Goal: Information Seeking & Learning: Learn about a topic

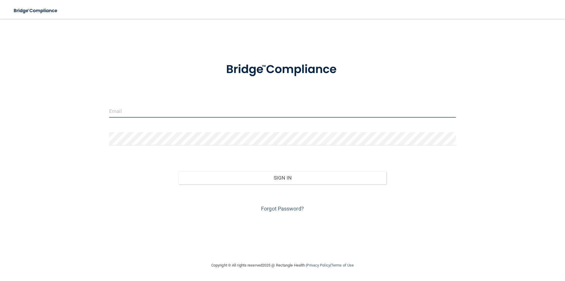
click at [197, 107] on input "email" at bounding box center [282, 110] width 347 height 13
type input "[EMAIL_ADDRESS][DOMAIN_NAME]"
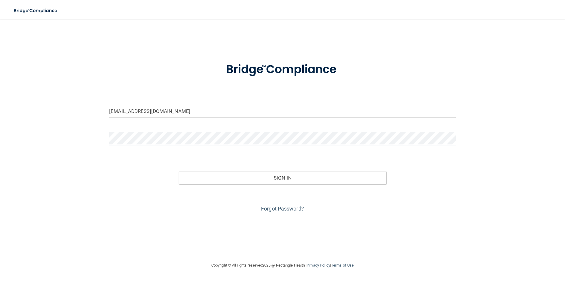
click at [179, 171] on button "Sign In" at bounding box center [283, 177] width 208 height 13
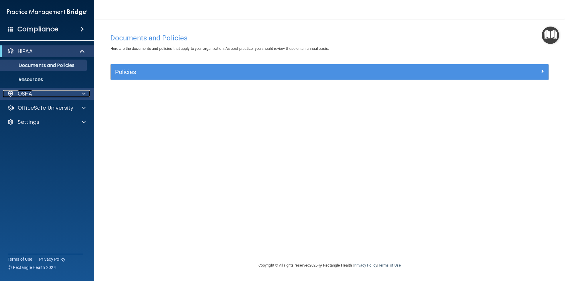
click at [45, 94] on div "OSHA" at bounding box center [39, 93] width 73 height 7
click at [59, 50] on div "HIPAA" at bounding box center [39, 51] width 73 height 7
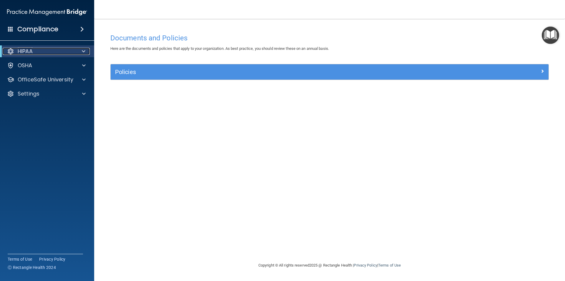
click at [59, 50] on div "HIPAA" at bounding box center [39, 51] width 73 height 7
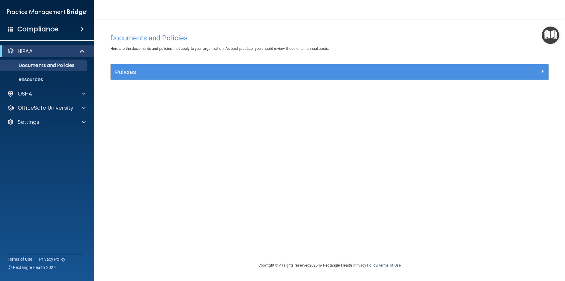
click at [76, 32] on div "Compliance" at bounding box center [47, 29] width 94 height 13
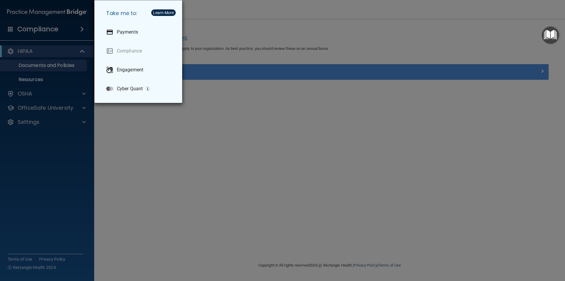
click at [65, 48] on div "Take me to: Payments Compliance Engagement Cyber Quant" at bounding box center [282, 140] width 565 height 281
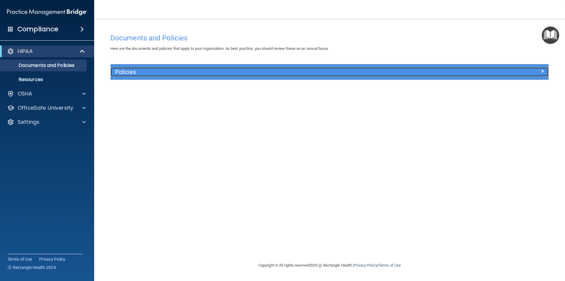
click at [212, 76] on div "Policies" at bounding box center [275, 71] width 329 height 9
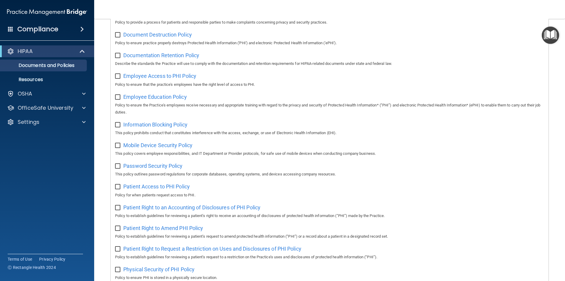
scroll to position [16, 0]
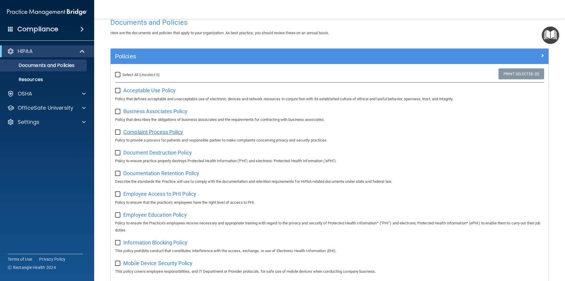
click at [151, 133] on span "Complaint Process Policy" at bounding box center [153, 132] width 60 height 6
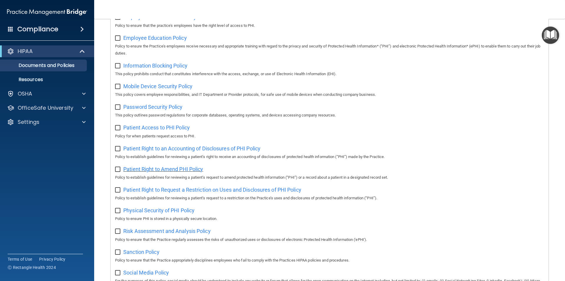
scroll to position [310, 0]
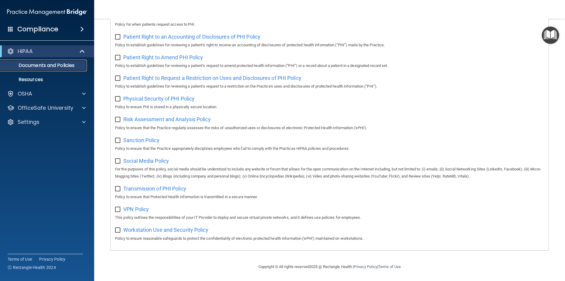
click at [54, 68] on p "Documents and Policies" at bounding box center [44, 65] width 80 height 6
click at [44, 92] on div "OSHA" at bounding box center [39, 93] width 73 height 7
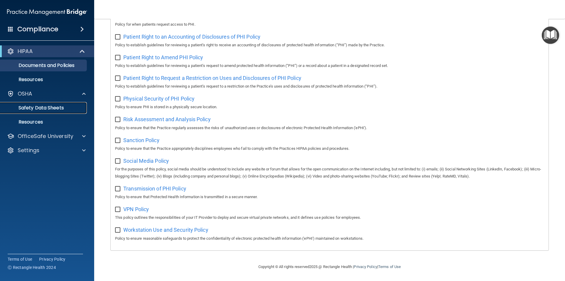
click at [41, 110] on p "Safety Data Sheets" at bounding box center [44, 108] width 80 height 6
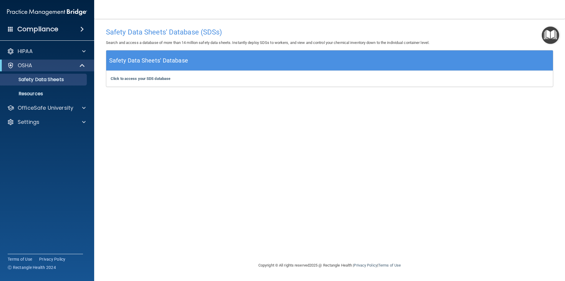
click at [62, 29] on div "Compliance" at bounding box center [47, 29] width 94 height 13
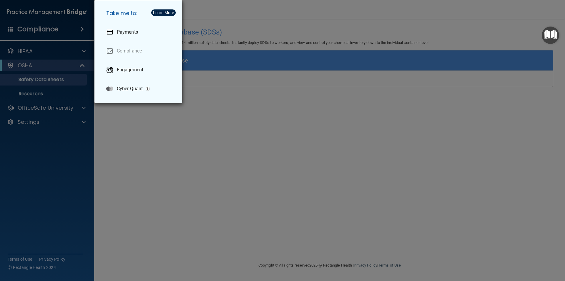
click at [50, 49] on div "Take me to: Payments Compliance Engagement Cyber Quant" at bounding box center [282, 140] width 565 height 281
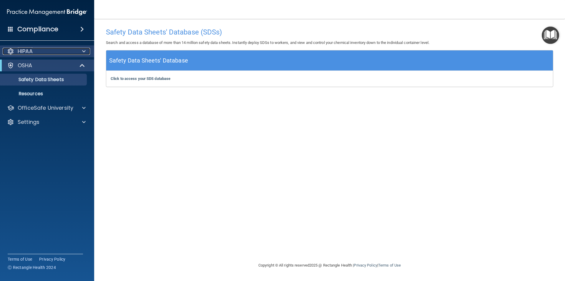
click at [81, 49] on div at bounding box center [83, 51] width 15 height 7
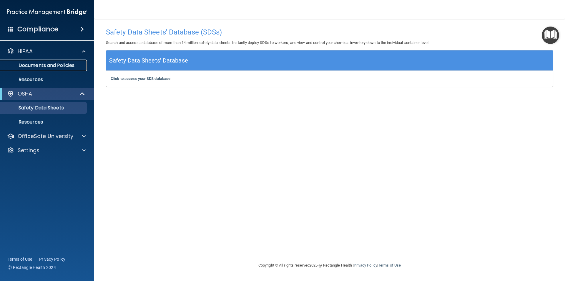
click at [68, 65] on p "Documents and Policies" at bounding box center [44, 65] width 80 height 6
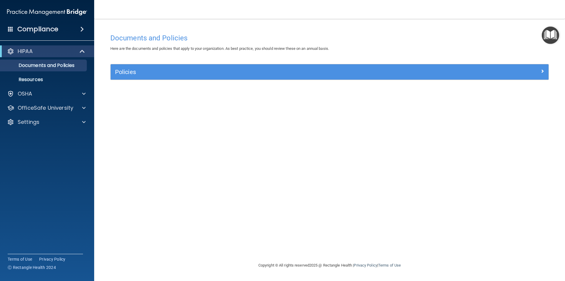
click at [8, 29] on div "Compliance" at bounding box center [47, 29] width 94 height 13
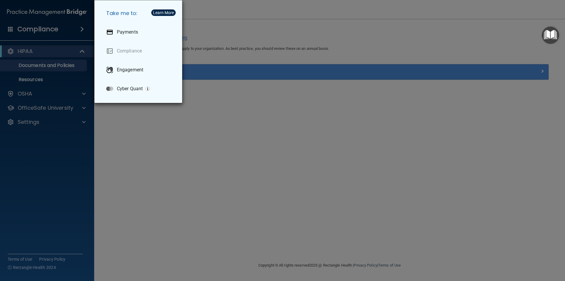
click at [8, 29] on div "Take me to: Payments Compliance Engagement Cyber Quant" at bounding box center [282, 140] width 565 height 281
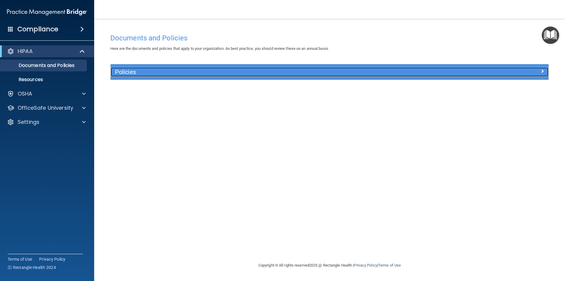
click at [545, 75] on div "Policies" at bounding box center [330, 71] width 438 height 9
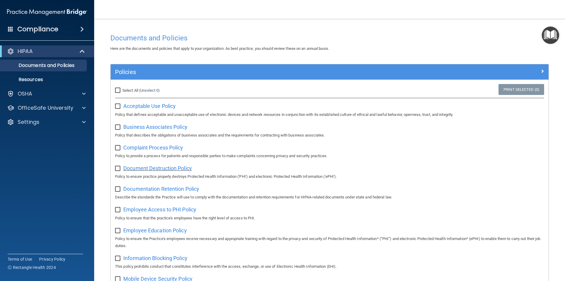
click at [135, 170] on span "Document Destruction Policy" at bounding box center [157, 168] width 69 height 6
click at [87, 110] on div at bounding box center [83, 107] width 15 height 7
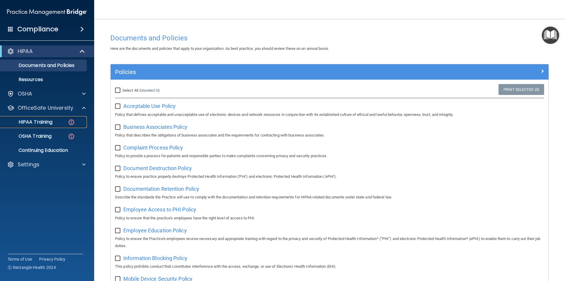
click at [62, 122] on div "HIPAA Training" at bounding box center [44, 122] width 80 height 6
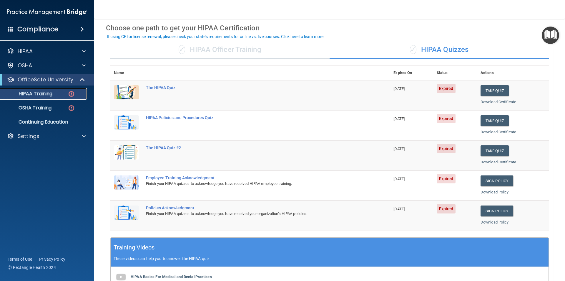
scroll to position [16, 0]
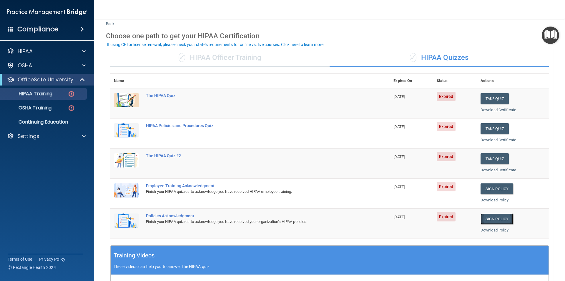
click at [489, 222] on link "Sign Policy" at bounding box center [497, 218] width 33 height 11
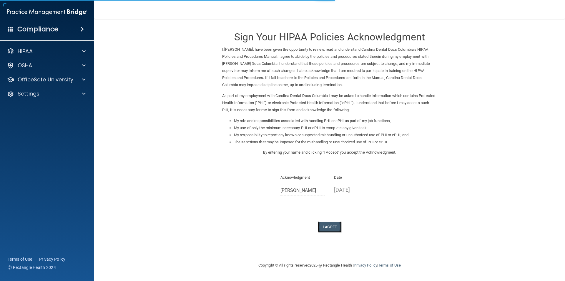
click at [329, 224] on button "I Agree" at bounding box center [330, 226] width 24 height 11
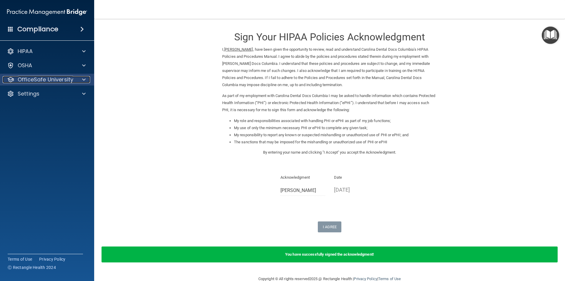
click at [52, 83] on p "OfficeSafe University" at bounding box center [46, 79] width 56 height 7
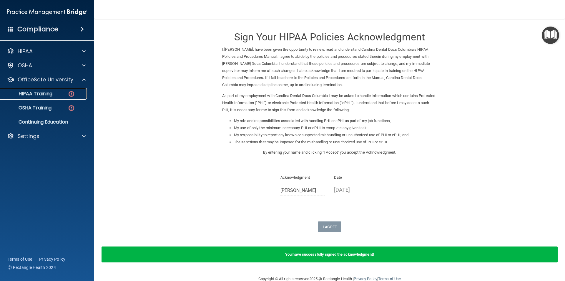
click at [56, 97] on link "HIPAA Training" at bounding box center [40, 94] width 93 height 12
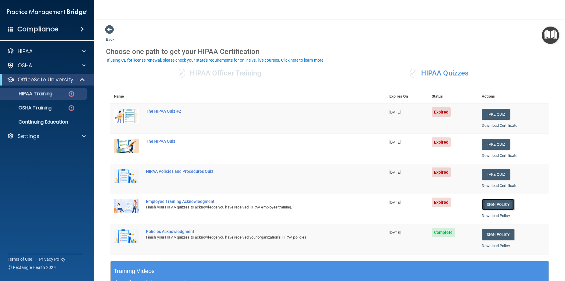
click at [495, 202] on link "Sign Policy" at bounding box center [498, 204] width 33 height 11
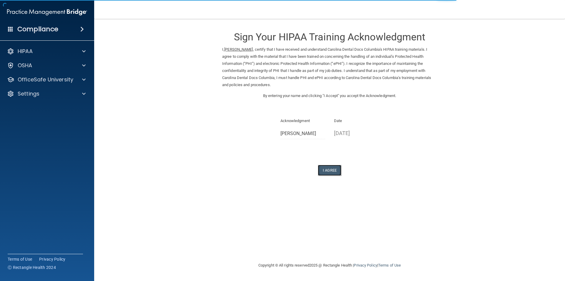
click at [329, 168] on button "I Agree" at bounding box center [330, 170] width 24 height 11
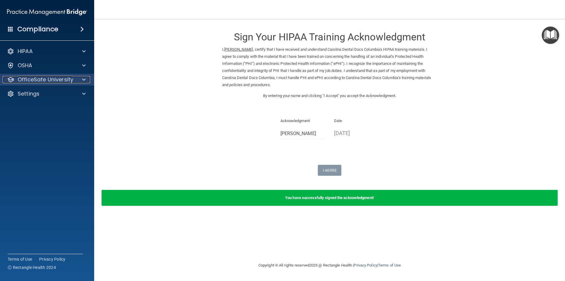
click at [38, 80] on p "OfficeSafe University" at bounding box center [46, 79] width 56 height 7
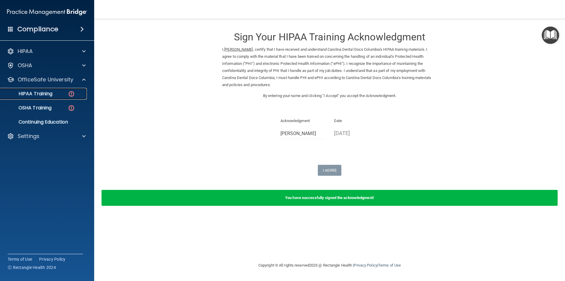
click at [66, 91] on div "HIPAA Training" at bounding box center [44, 94] width 80 height 6
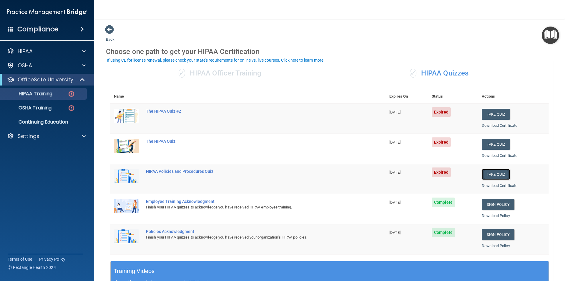
click at [491, 175] on button "Take Quiz" at bounding box center [496, 174] width 28 height 11
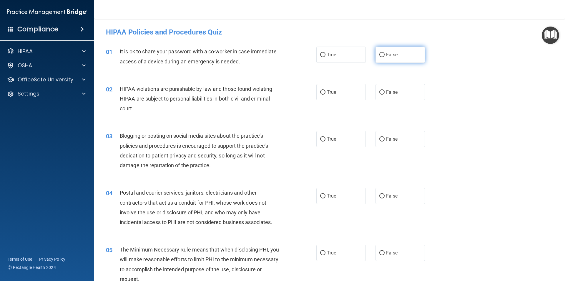
click at [387, 56] on span "False" at bounding box center [391, 55] width 11 height 6
click at [385, 56] on input "False" at bounding box center [381, 55] width 5 height 4
radio input "true"
click at [320, 94] on input "True" at bounding box center [322, 92] width 5 height 4
radio input "true"
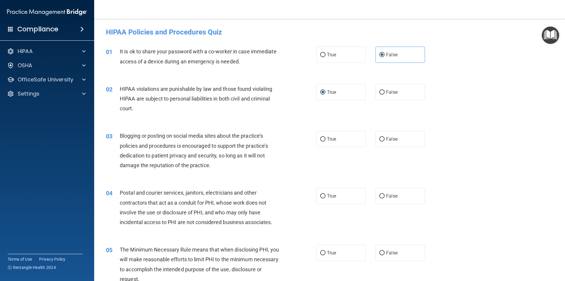
click at [388, 149] on div "03 Blogging or posting on social media sites about the practice’s policies and …" at bounding box center [330, 151] width 456 height 57
click at [389, 142] on label "False" at bounding box center [400, 139] width 49 height 16
click at [385, 141] on input "False" at bounding box center [381, 139] width 5 height 4
radio input "true"
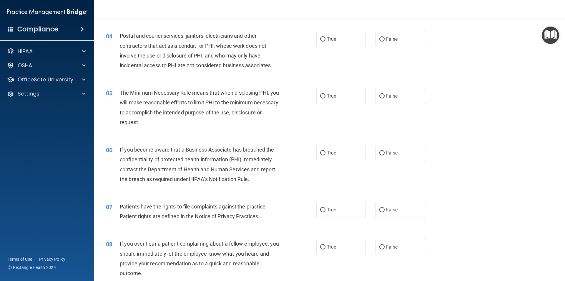
scroll to position [147, 0]
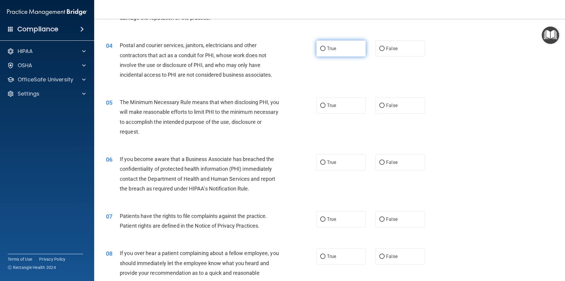
click at [346, 52] on label "True" at bounding box center [340, 48] width 49 height 16
click at [326, 51] on input "True" at bounding box center [322, 49] width 5 height 4
radio input "true"
click at [343, 108] on label "True" at bounding box center [340, 105] width 49 height 16
click at [326, 108] on input "True" at bounding box center [322, 105] width 5 height 4
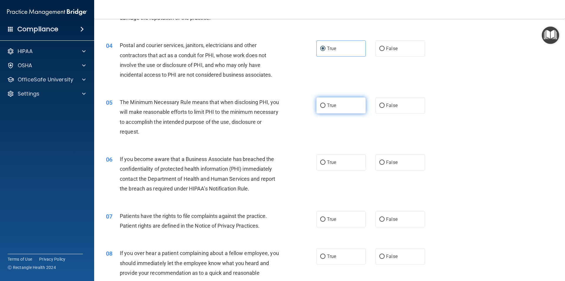
radio input "true"
click at [389, 161] on span "False" at bounding box center [391, 162] width 11 height 6
click at [385, 161] on input "False" at bounding box center [381, 162] width 5 height 4
radio input "true"
click at [323, 219] on input "True" at bounding box center [322, 219] width 5 height 4
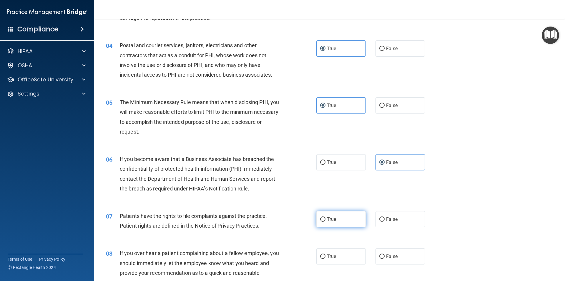
radio input "true"
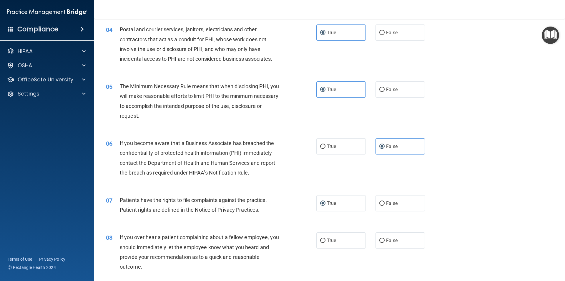
scroll to position [177, 0]
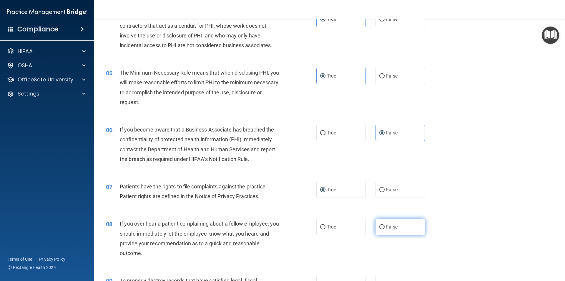
click at [394, 225] on span "False" at bounding box center [391, 227] width 11 height 6
click at [385, 225] on input "False" at bounding box center [381, 227] width 5 height 4
radio input "true"
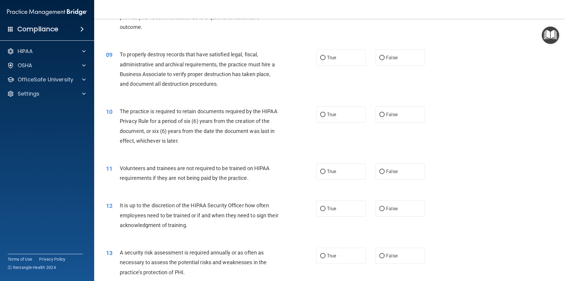
scroll to position [432, 0]
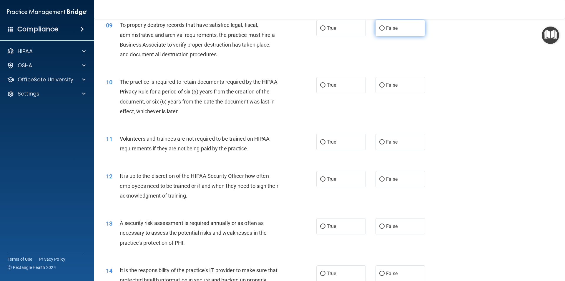
click at [394, 26] on span "False" at bounding box center [391, 28] width 11 height 6
click at [385, 26] on input "False" at bounding box center [381, 28] width 5 height 4
radio input "true"
click at [355, 84] on label "True" at bounding box center [340, 85] width 49 height 16
click at [326, 84] on input "True" at bounding box center [322, 85] width 5 height 4
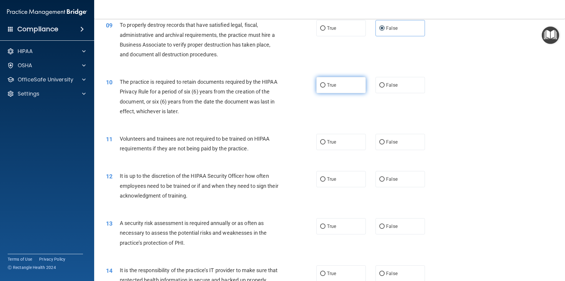
radio input "true"
click at [402, 147] on label "False" at bounding box center [400, 142] width 49 height 16
click at [385, 144] on input "False" at bounding box center [381, 142] width 5 height 4
radio input "true"
click at [341, 174] on label "True" at bounding box center [340, 179] width 49 height 16
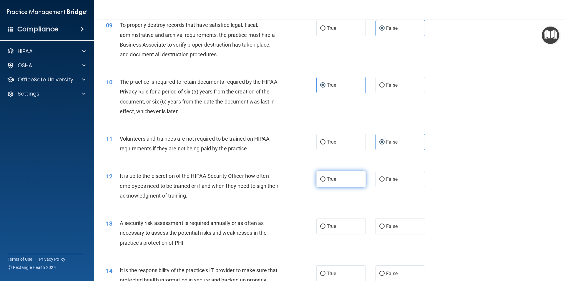
click at [326, 177] on input "True" at bounding box center [322, 179] width 5 height 4
radio input "true"
click at [334, 226] on span "True" at bounding box center [331, 226] width 9 height 6
click at [326, 226] on input "True" at bounding box center [322, 226] width 5 height 4
radio input "true"
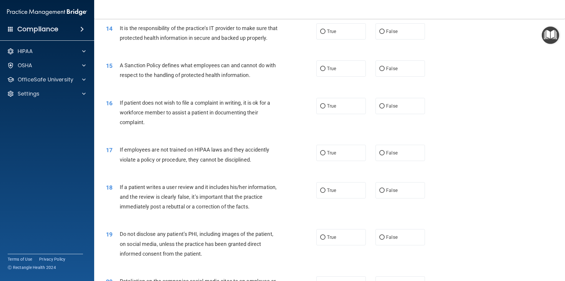
scroll to position [667, 0]
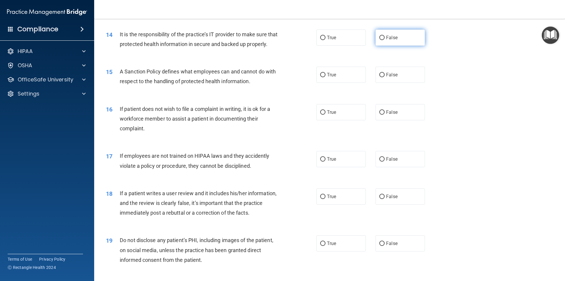
click at [390, 38] on span "False" at bounding box center [391, 38] width 11 height 6
click at [385, 38] on input "False" at bounding box center [381, 38] width 5 height 4
radio input "true"
click at [332, 77] on span "True" at bounding box center [331, 75] width 9 height 6
click at [326, 77] on input "True" at bounding box center [322, 75] width 5 height 4
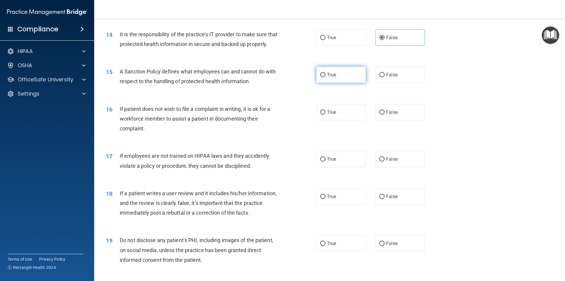
radio input "true"
click at [330, 115] on span "True" at bounding box center [331, 112] width 9 height 6
click at [326, 115] on input "True" at bounding box center [322, 112] width 5 height 4
radio input "true"
click at [401, 167] on label "False" at bounding box center [400, 159] width 49 height 16
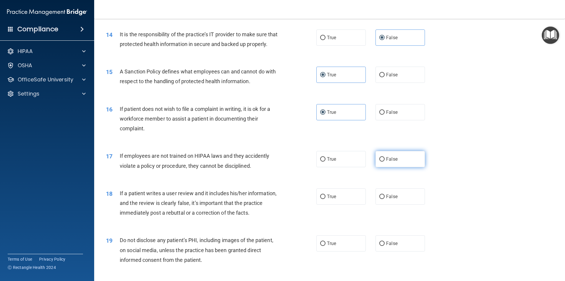
click at [385, 161] on input "False" at bounding box center [381, 159] width 5 height 4
radio input "true"
click at [390, 199] on span "False" at bounding box center [391, 196] width 11 height 6
click at [385, 199] on input "False" at bounding box center [381, 196] width 5 height 4
radio input "true"
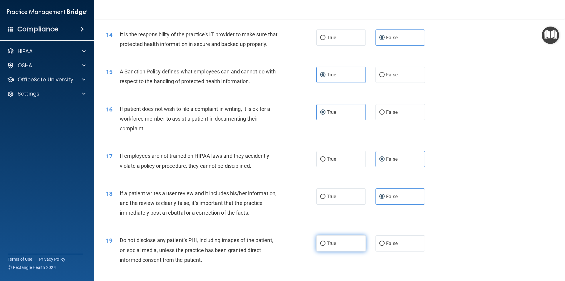
click at [327, 246] on span "True" at bounding box center [331, 243] width 9 height 6
click at [326, 246] on input "True" at bounding box center [322, 243] width 5 height 4
radio input "true"
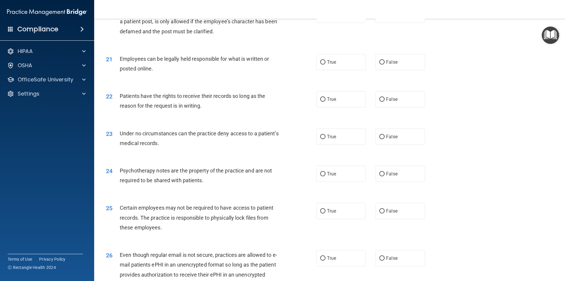
scroll to position [932, 0]
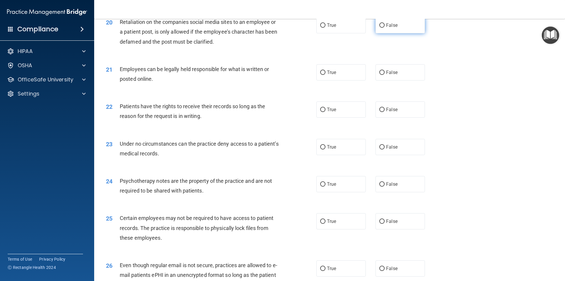
click at [411, 33] on label "False" at bounding box center [400, 25] width 49 height 16
click at [385, 28] on input "False" at bounding box center [381, 25] width 5 height 4
radio input "true"
click at [333, 75] on span "True" at bounding box center [331, 72] width 9 height 6
click at [326, 75] on input "True" at bounding box center [322, 72] width 5 height 4
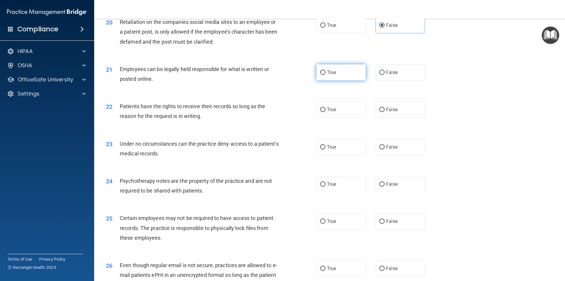
radio input "true"
click at [392, 117] on label "False" at bounding box center [400, 109] width 49 height 16
click at [385, 112] on input "False" at bounding box center [381, 109] width 5 height 4
radio input "true"
click at [420, 155] on label "False" at bounding box center [400, 147] width 49 height 16
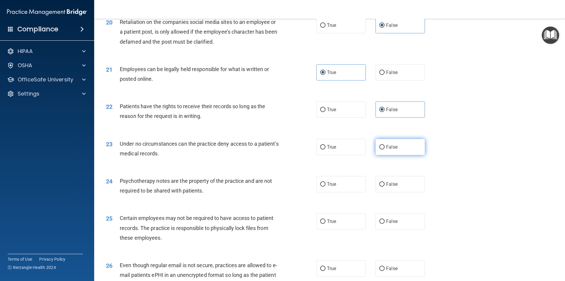
click at [385, 149] on input "False" at bounding box center [381, 147] width 5 height 4
radio input "true"
click at [339, 192] on label "True" at bounding box center [340, 184] width 49 height 16
click at [326, 186] on input "True" at bounding box center [322, 184] width 5 height 4
radio input "true"
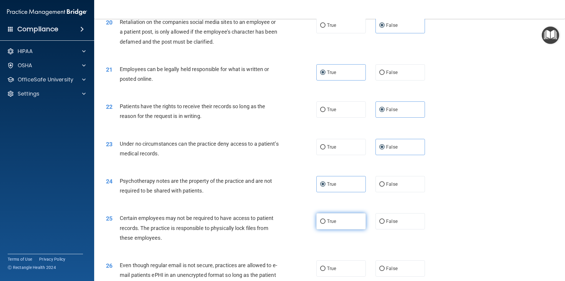
click at [324, 229] on label "True" at bounding box center [340, 221] width 49 height 16
click at [324, 223] on input "True" at bounding box center [322, 221] width 5 height 4
radio input "true"
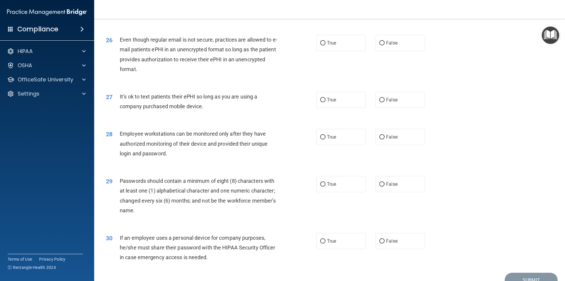
scroll to position [1168, 0]
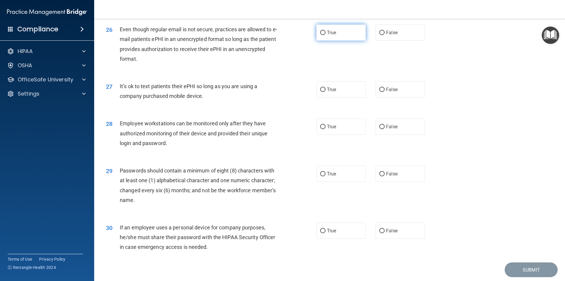
click at [322, 35] on input "True" at bounding box center [322, 33] width 5 height 4
radio input "true"
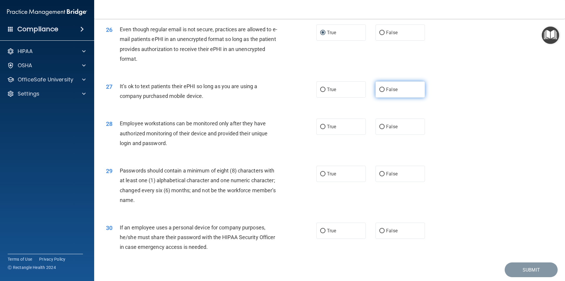
click at [401, 97] on label "False" at bounding box center [400, 89] width 49 height 16
click at [385, 92] on input "False" at bounding box center [381, 89] width 5 height 4
radio input "true"
click at [387, 135] on label "False" at bounding box center [400, 126] width 49 height 16
click at [385, 129] on input "False" at bounding box center [381, 127] width 5 height 4
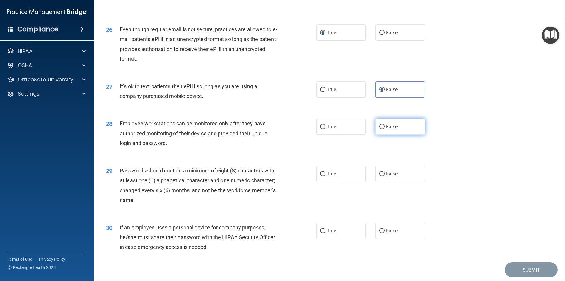
radio input "true"
click at [355, 178] on label "True" at bounding box center [340, 173] width 49 height 16
click at [326, 176] on input "True" at bounding box center [322, 174] width 5 height 4
radio input "true"
click at [398, 238] on label "False" at bounding box center [400, 230] width 49 height 16
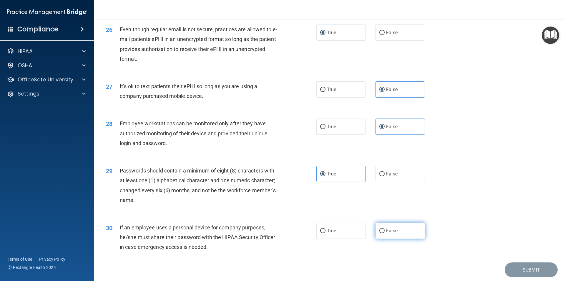
click at [385, 233] on input "False" at bounding box center [381, 230] width 5 height 4
radio input "true"
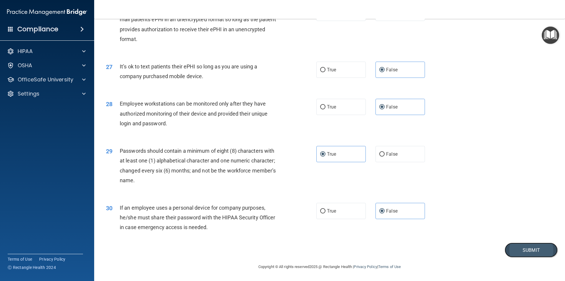
click at [524, 251] on button "Submit" at bounding box center [531, 249] width 53 height 15
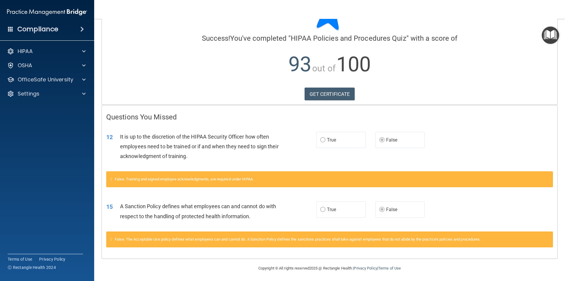
scroll to position [35, 0]
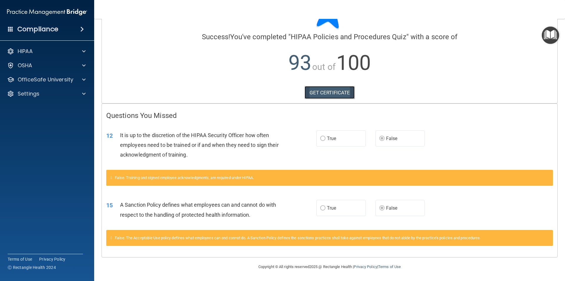
click at [327, 94] on link "GET CERTIFICATE" at bounding box center [330, 92] width 50 height 13
click at [552, 37] on img "Open Resource Center" at bounding box center [550, 34] width 17 height 17
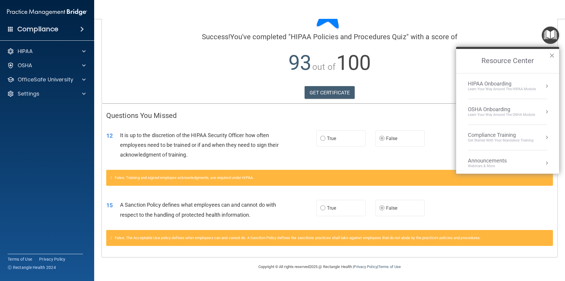
click at [388, 68] on p "93 out of 100" at bounding box center [329, 63] width 447 height 38
click at [227, 190] on div "False. Training and signed employee acknowledgments, are required under HIPAA." at bounding box center [330, 181] width 456 height 23
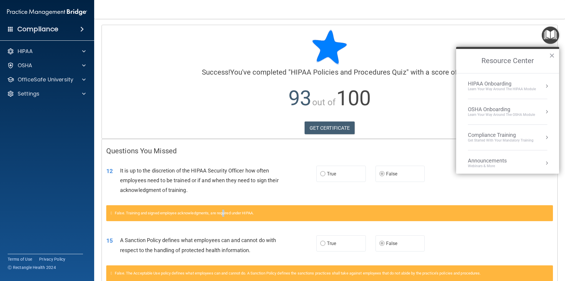
click at [552, 55] on button "×" at bounding box center [552, 55] width 6 height 9
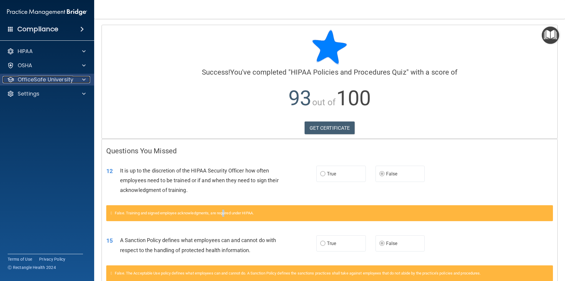
click at [58, 81] on p "OfficeSafe University" at bounding box center [46, 79] width 56 height 7
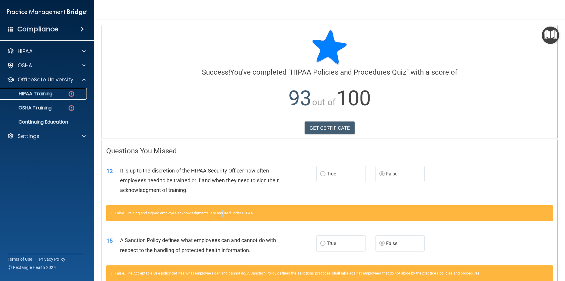
click at [57, 93] on div "HIPAA Training" at bounding box center [44, 94] width 80 height 6
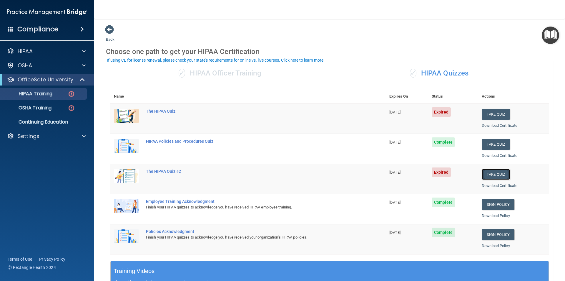
click at [496, 173] on button "Take Quiz" at bounding box center [496, 174] width 28 height 11
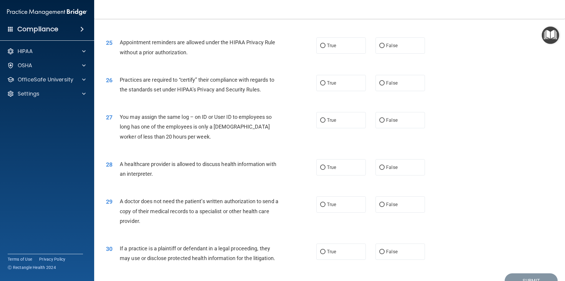
scroll to position [1090, 0]
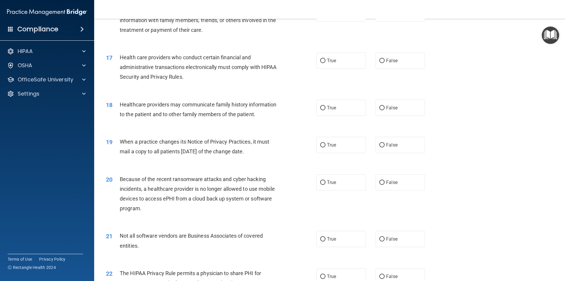
click at [344, 253] on div "21 Not all software vendors are Business Associates of covered entities. True F…" at bounding box center [330, 241] width 456 height 37
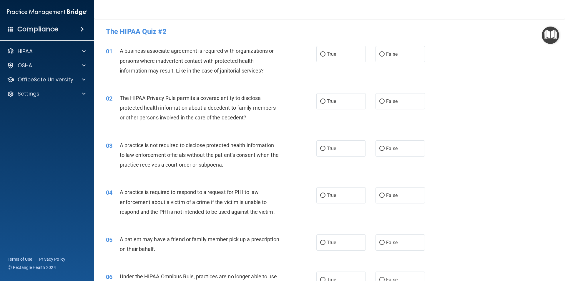
scroll to position [30, 0]
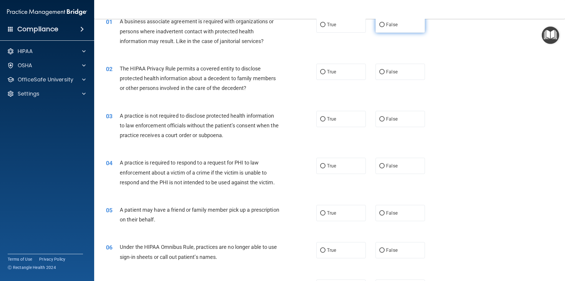
click at [402, 27] on label "False" at bounding box center [400, 24] width 49 height 16
click at [385, 27] on input "False" at bounding box center [381, 25] width 5 height 4
radio input "true"
click at [336, 70] on label "True" at bounding box center [340, 72] width 49 height 16
click at [326, 70] on input "True" at bounding box center [322, 72] width 5 height 4
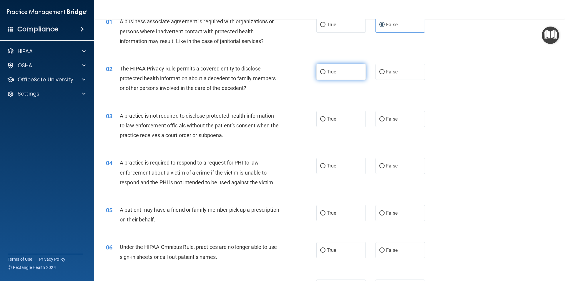
radio input "true"
click at [392, 119] on span "False" at bounding box center [391, 119] width 11 height 6
click at [385, 119] on input "False" at bounding box center [381, 119] width 5 height 4
radio input "true"
click at [327, 168] on span "True" at bounding box center [331, 166] width 9 height 6
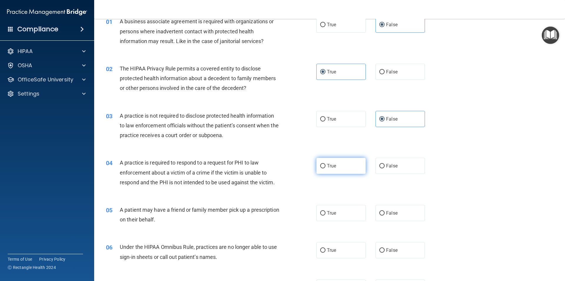
click at [326, 168] on input "True" at bounding box center [322, 166] width 5 height 4
radio input "true"
click at [335, 205] on label "True" at bounding box center [340, 213] width 49 height 16
click at [326, 211] on input "True" at bounding box center [322, 213] width 5 height 4
radio input "true"
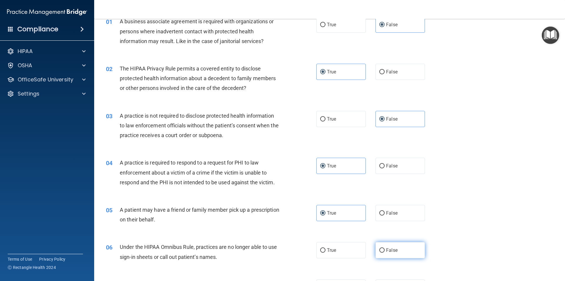
click at [397, 248] on label "False" at bounding box center [400, 250] width 49 height 16
click at [385, 248] on input "False" at bounding box center [381, 250] width 5 height 4
radio input "true"
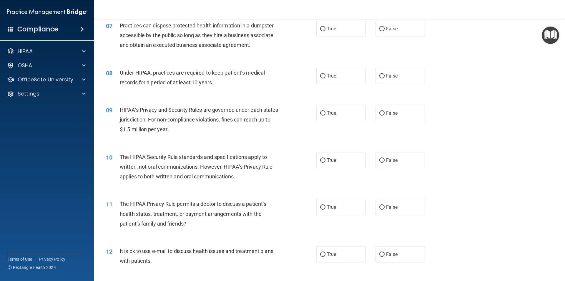
scroll to position [286, 0]
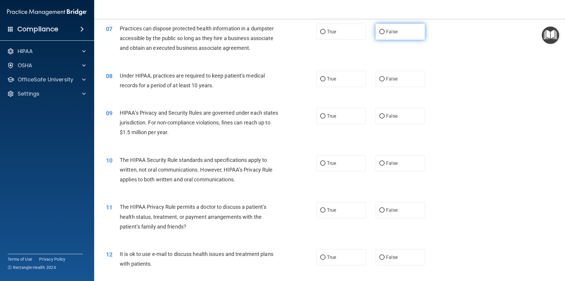
click at [399, 36] on label "False" at bounding box center [400, 32] width 49 height 16
click at [385, 34] on input "False" at bounding box center [381, 32] width 5 height 4
radio input "true"
click at [386, 81] on span "False" at bounding box center [391, 79] width 11 height 6
click at [385, 81] on input "False" at bounding box center [381, 79] width 5 height 4
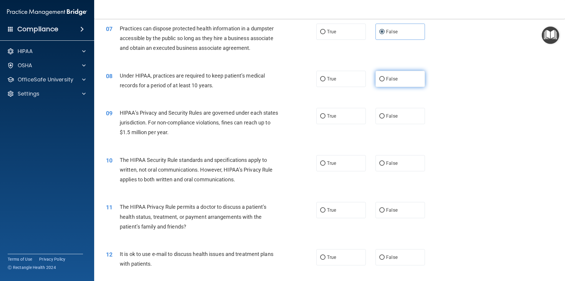
radio input "true"
click at [389, 113] on label "False" at bounding box center [400, 116] width 49 height 16
click at [385, 114] on input "False" at bounding box center [381, 116] width 5 height 4
radio input "true"
click at [327, 163] on span "True" at bounding box center [331, 163] width 9 height 6
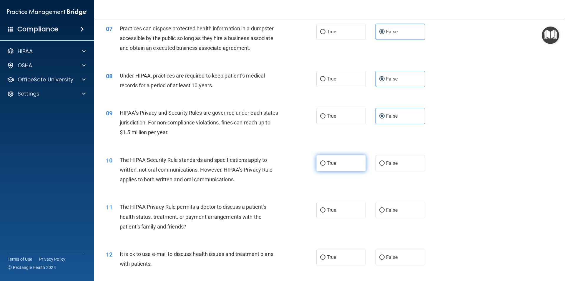
click at [326, 163] on input "True" at bounding box center [322, 163] width 5 height 4
radio input "true"
click at [323, 205] on label "True" at bounding box center [340, 210] width 49 height 16
click at [323, 208] on input "True" at bounding box center [322, 210] width 5 height 4
radio input "true"
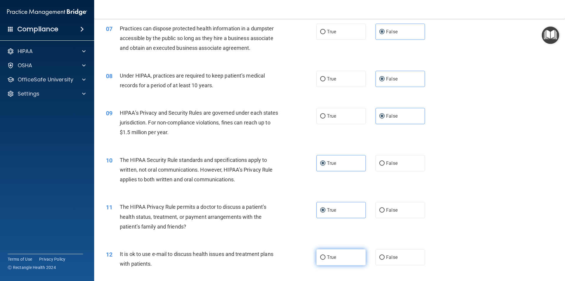
click at [336, 261] on label "True" at bounding box center [340, 257] width 49 height 16
click at [326, 259] on input "True" at bounding box center [322, 257] width 5 height 4
radio input "true"
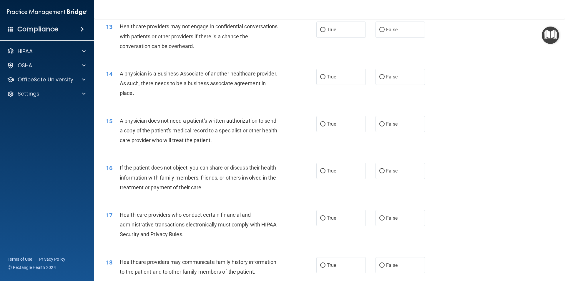
scroll to position [545, 0]
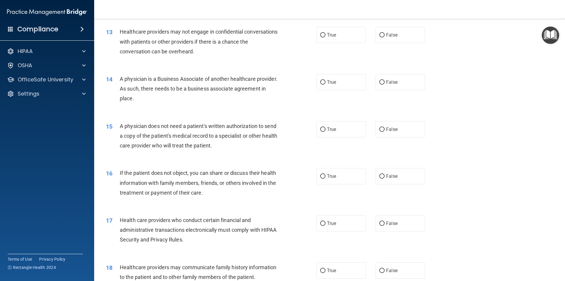
click at [388, 50] on div "13 Healthcare providers may not engage in confidential conversations with patie…" at bounding box center [330, 42] width 456 height 47
click at [388, 36] on span "False" at bounding box center [391, 35] width 11 height 6
click at [385, 36] on input "False" at bounding box center [381, 35] width 5 height 4
radio input "true"
click at [382, 81] on label "False" at bounding box center [400, 82] width 49 height 16
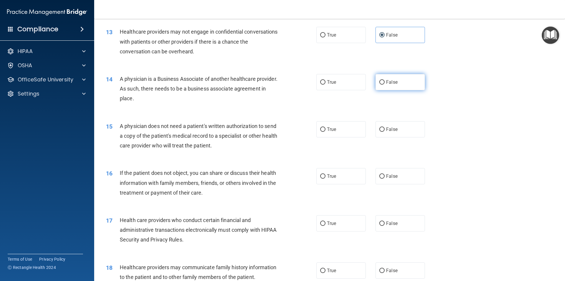
click at [382, 81] on input "False" at bounding box center [381, 82] width 5 height 4
radio input "true"
drag, startPoint x: 333, startPoint y: 124, endPoint x: 331, endPoint y: 145, distance: 21.0
click at [333, 125] on label "True" at bounding box center [340, 129] width 49 height 16
click at [318, 126] on label "True" at bounding box center [340, 129] width 49 height 16
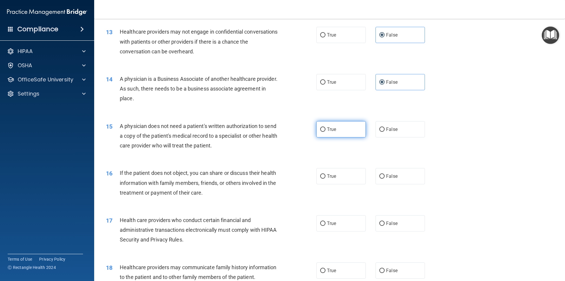
click at [320, 127] on input "True" at bounding box center [322, 129] width 5 height 4
radio input "true"
click at [329, 178] on span "True" at bounding box center [331, 176] width 9 height 6
click at [326, 178] on input "True" at bounding box center [322, 176] width 5 height 4
radio input "true"
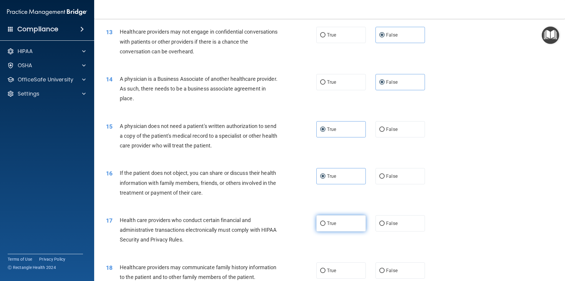
click at [338, 229] on label "True" at bounding box center [340, 223] width 49 height 16
click at [326, 226] on input "True" at bounding box center [322, 223] width 5 height 4
radio input "true"
click at [382, 268] on input "False" at bounding box center [381, 270] width 5 height 4
radio input "true"
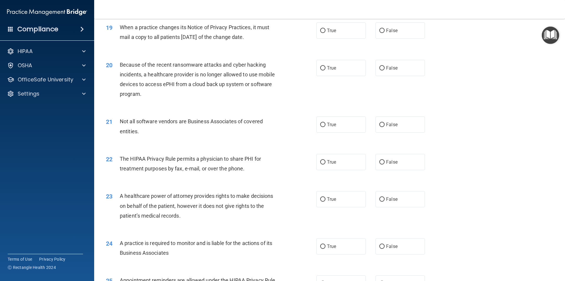
scroll to position [810, 0]
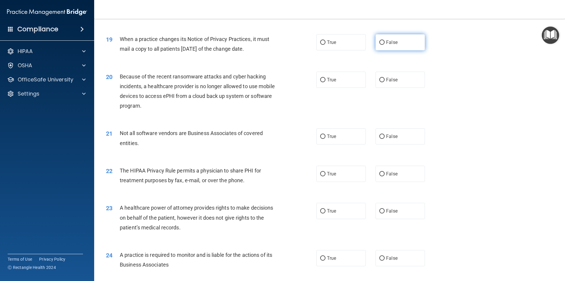
click at [391, 42] on span "False" at bounding box center [391, 42] width 11 height 6
click at [385, 42] on input "False" at bounding box center [381, 42] width 5 height 4
radio input "true"
click at [388, 82] on span "False" at bounding box center [391, 80] width 11 height 6
click at [385, 82] on input "False" at bounding box center [381, 80] width 5 height 4
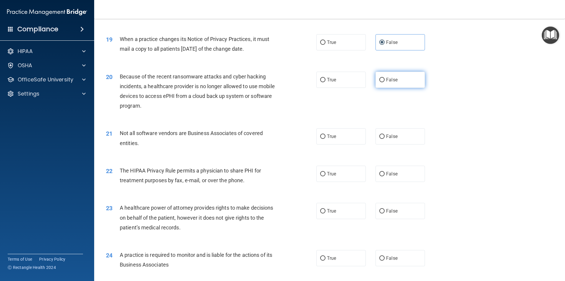
radio input "true"
click at [327, 137] on span "True" at bounding box center [331, 136] width 9 height 6
click at [326, 137] on input "True" at bounding box center [322, 136] width 5 height 4
radio input "true"
click at [327, 177] on label "True" at bounding box center [340, 173] width 49 height 16
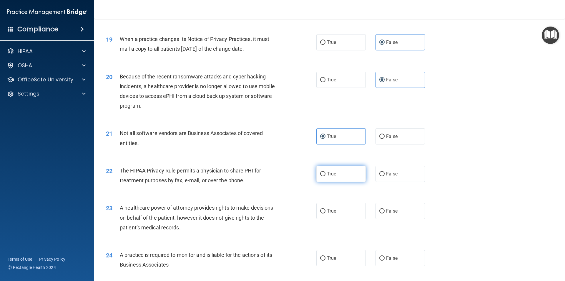
click at [326, 176] on input "True" at bounding box center [322, 174] width 5 height 4
radio input "true"
click at [401, 213] on label "False" at bounding box center [400, 211] width 49 height 16
click at [385, 213] on input "False" at bounding box center [381, 211] width 5 height 4
radio input "true"
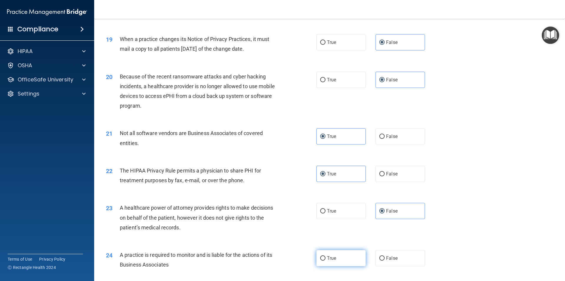
click at [329, 253] on label "True" at bounding box center [340, 258] width 49 height 16
click at [326, 256] on input "True" at bounding box center [322, 258] width 5 height 4
radio input "true"
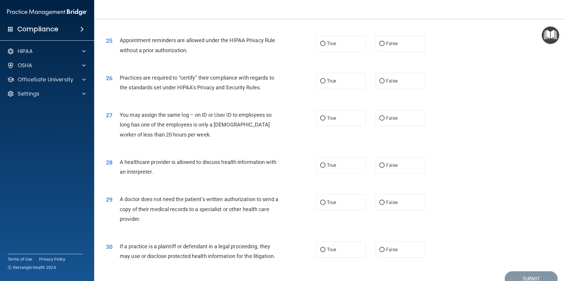
scroll to position [1075, 0]
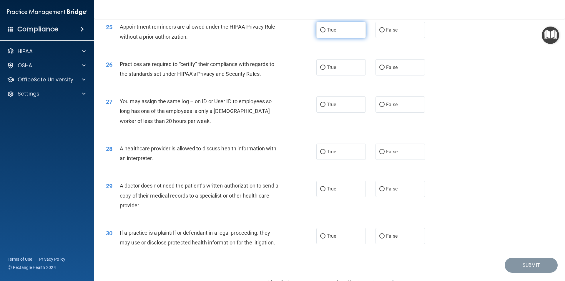
click at [334, 31] on span "True" at bounding box center [331, 30] width 9 height 6
click at [326, 31] on input "True" at bounding box center [322, 30] width 5 height 4
radio input "true"
click at [383, 69] on label "False" at bounding box center [400, 67] width 49 height 16
click at [383, 69] on input "False" at bounding box center [381, 67] width 5 height 4
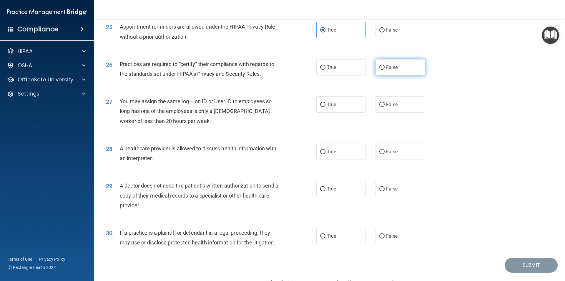
radio input "true"
click at [388, 112] on label "False" at bounding box center [400, 104] width 49 height 16
click at [385, 107] on input "False" at bounding box center [381, 104] width 5 height 4
radio input "true"
click at [348, 158] on label "True" at bounding box center [340, 151] width 49 height 16
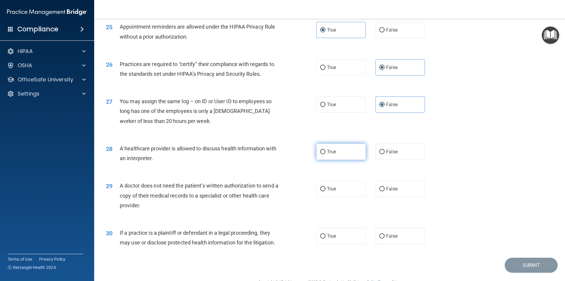
click at [326, 154] on input "True" at bounding box center [322, 152] width 5 height 4
radio input "true"
click at [340, 188] on label "True" at bounding box center [340, 188] width 49 height 16
click at [326, 188] on input "True" at bounding box center [322, 189] width 5 height 4
radio input "true"
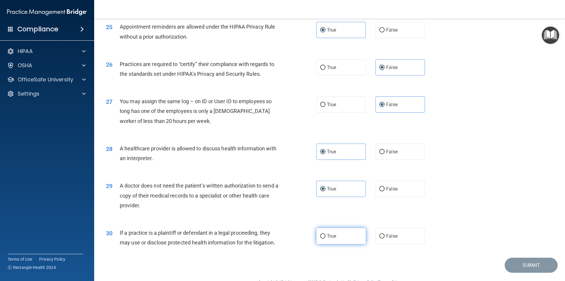
click at [331, 230] on label "True" at bounding box center [340, 236] width 49 height 16
click at [326, 234] on input "True" at bounding box center [322, 236] width 5 height 4
radio input "true"
click at [528, 261] on button "Submit" at bounding box center [531, 264] width 53 height 15
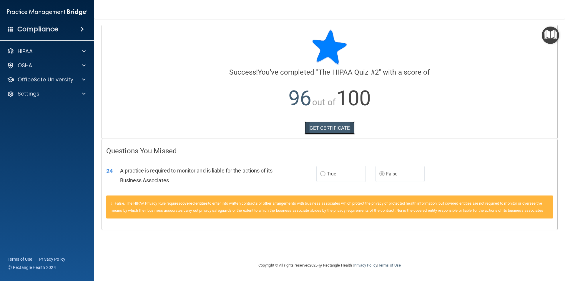
click at [330, 125] on link "GET CERTIFICATE" at bounding box center [330, 127] width 50 height 13
click at [65, 82] on p "OfficeSafe University" at bounding box center [46, 79] width 56 height 7
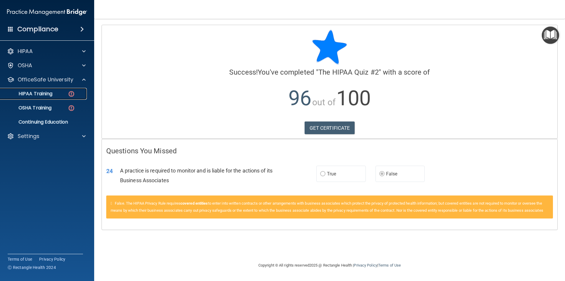
click at [60, 94] on div "HIPAA Training" at bounding box center [44, 94] width 80 height 6
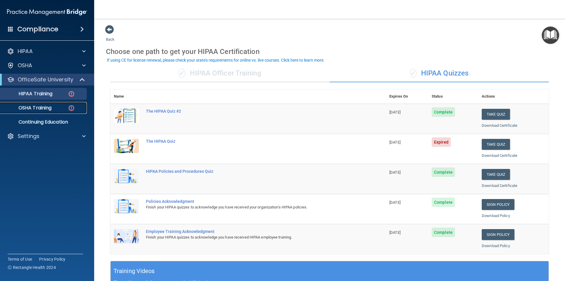
click at [51, 107] on p "OSHA Training" at bounding box center [28, 108] width 48 height 6
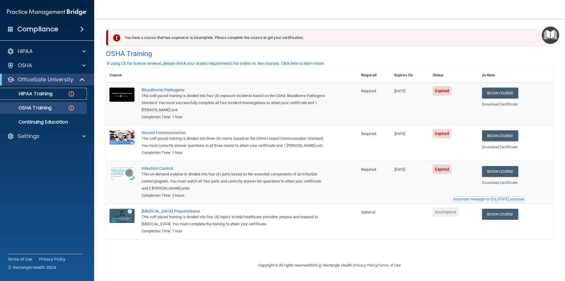
click at [39, 92] on p "HIPAA Training" at bounding box center [28, 94] width 49 height 6
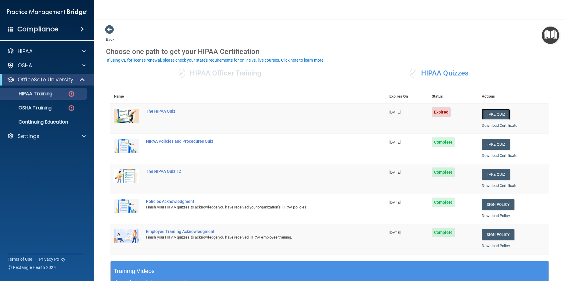
click at [494, 113] on button "Take Quiz" at bounding box center [496, 114] width 28 height 11
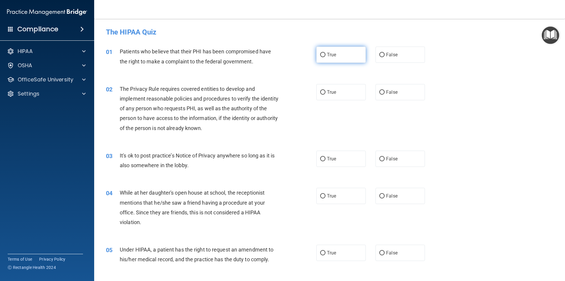
click at [350, 61] on label "True" at bounding box center [340, 55] width 49 height 16
click at [326, 57] on input "True" at bounding box center [322, 55] width 5 height 4
radio input "true"
click at [339, 91] on label "True" at bounding box center [340, 92] width 49 height 16
click at [326, 91] on input "True" at bounding box center [322, 92] width 5 height 4
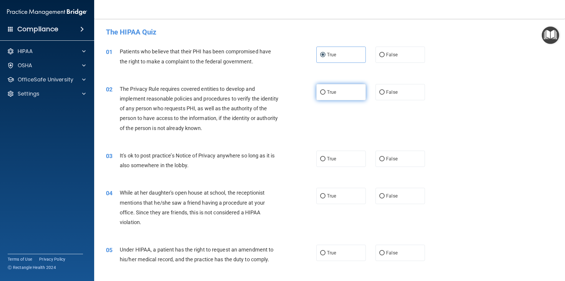
radio input "true"
drag, startPoint x: 408, startPoint y: 167, endPoint x: 407, endPoint y: 161, distance: 6.0
click at [408, 167] on div "03 It's ok to post practice’s Notice of Privacy anywhere so long as it is also …" at bounding box center [330, 161] width 456 height 37
click at [405, 159] on label "False" at bounding box center [400, 158] width 49 height 16
click at [385, 159] on input "False" at bounding box center [381, 159] width 5 height 4
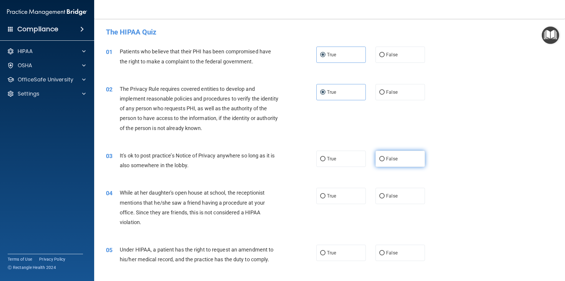
radio input "true"
click at [398, 197] on label "False" at bounding box center [400, 196] width 49 height 16
click at [385, 197] on input "False" at bounding box center [381, 196] width 5 height 4
radio input "true"
click at [330, 260] on label "True" at bounding box center [340, 252] width 49 height 16
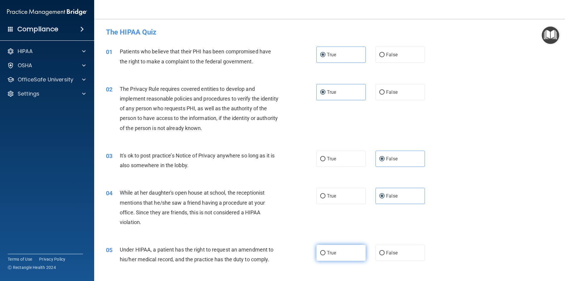
click at [326, 255] on input "True" at bounding box center [322, 253] width 5 height 4
radio input "true"
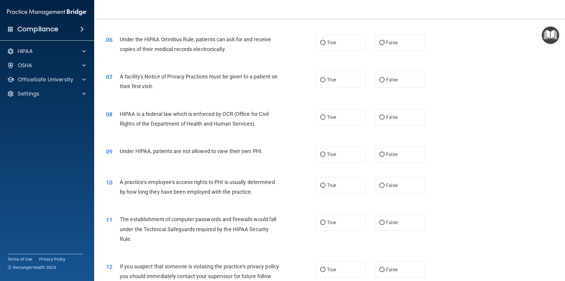
scroll to position [259, 0]
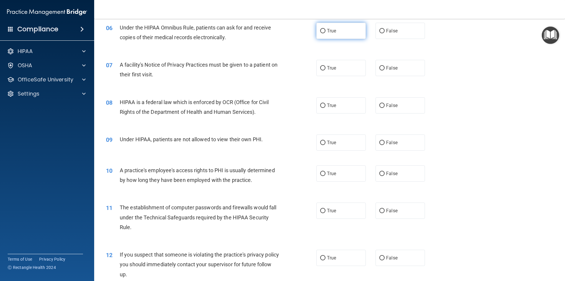
click at [328, 34] on label "True" at bounding box center [340, 31] width 49 height 16
click at [326, 33] on input "True" at bounding box center [322, 31] width 5 height 4
radio input "true"
drag, startPoint x: 326, startPoint y: 64, endPoint x: 339, endPoint y: 88, distance: 26.9
click at [329, 67] on label "True" at bounding box center [340, 68] width 49 height 16
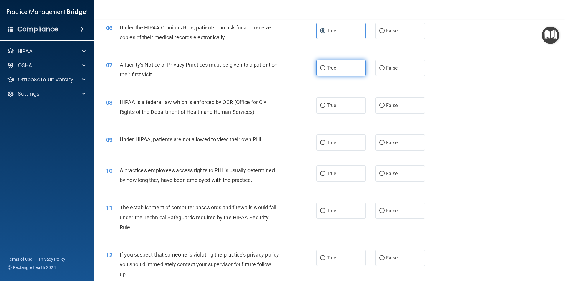
click at [327, 69] on span "True" at bounding box center [331, 68] width 9 height 6
click at [326, 69] on input "True" at bounding box center [322, 68] width 5 height 4
radio input "true"
click at [325, 102] on label "True" at bounding box center [340, 105] width 49 height 16
click at [325, 103] on input "True" at bounding box center [322, 105] width 5 height 4
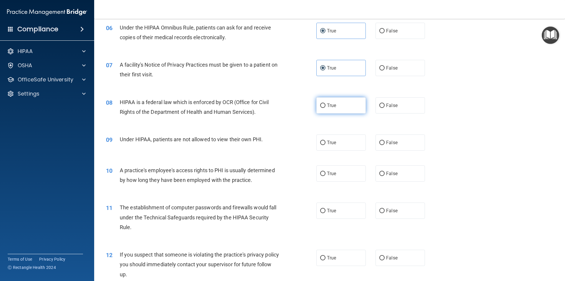
radio input "true"
click at [407, 147] on label "False" at bounding box center [400, 142] width 49 height 16
click at [385, 145] on input "False" at bounding box center [381, 142] width 5 height 4
radio input "true"
click at [395, 176] on label "False" at bounding box center [400, 173] width 49 height 16
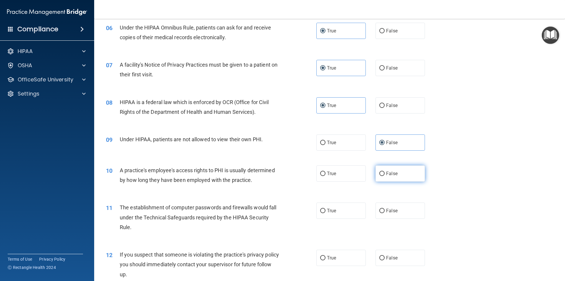
click at [385, 176] on input "False" at bounding box center [381, 173] width 5 height 4
radio input "true"
click at [342, 210] on label "True" at bounding box center [340, 210] width 49 height 16
click at [326, 210] on input "True" at bounding box center [322, 210] width 5 height 4
radio input "true"
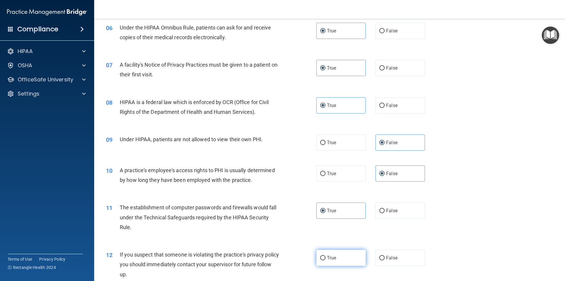
click at [328, 265] on label "True" at bounding box center [340, 257] width 49 height 16
click at [326, 260] on input "True" at bounding box center [322, 258] width 5 height 4
radio input "true"
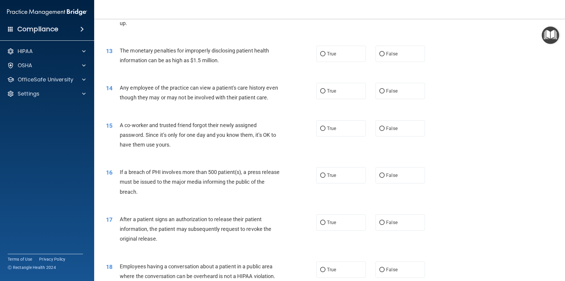
scroll to position [524, 0]
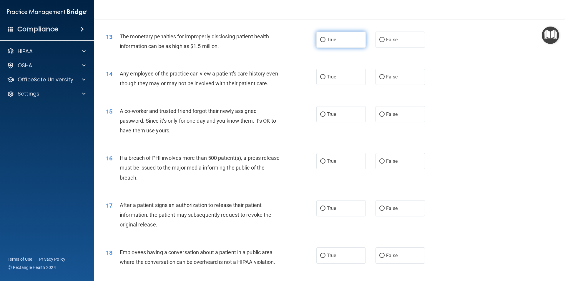
click at [337, 35] on label "True" at bounding box center [340, 40] width 49 height 16
click at [326, 38] on input "True" at bounding box center [322, 40] width 5 height 4
radio input "true"
click at [386, 75] on span "False" at bounding box center [391, 77] width 11 height 6
click at [385, 75] on input "False" at bounding box center [381, 77] width 5 height 4
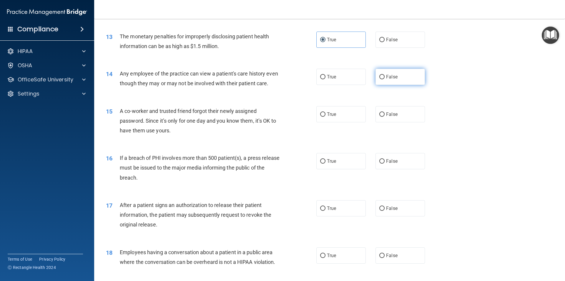
radio input "true"
click at [381, 122] on label "False" at bounding box center [400, 114] width 49 height 16
click at [381, 117] on input "False" at bounding box center [381, 114] width 5 height 4
radio input "true"
click at [328, 180] on div "16 If a breach of PHI involves more than 500 patient(s), a press release must b…" at bounding box center [330, 168] width 456 height 47
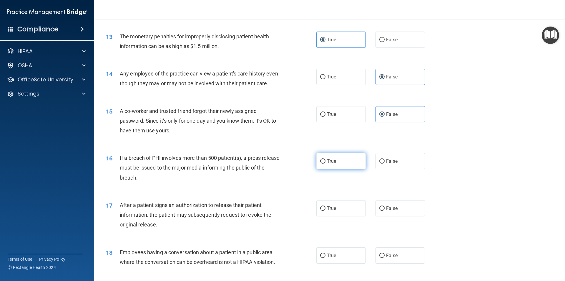
click at [331, 169] on label "True" at bounding box center [340, 161] width 49 height 16
click at [326, 163] on input "True" at bounding box center [322, 161] width 5 height 4
radio input "true"
click at [327, 215] on label "True" at bounding box center [340, 208] width 49 height 16
click at [326, 210] on input "True" at bounding box center [322, 208] width 5 height 4
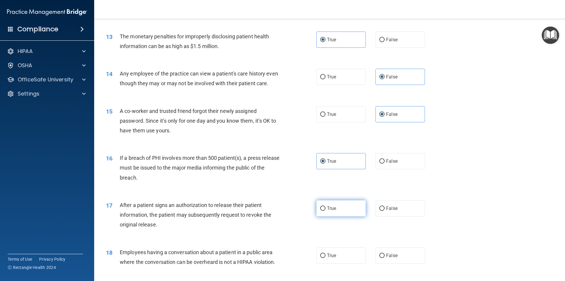
radio input "true"
click at [390, 258] on span "False" at bounding box center [391, 255] width 11 height 6
click at [385, 258] on input "False" at bounding box center [381, 255] width 5 height 4
radio input "true"
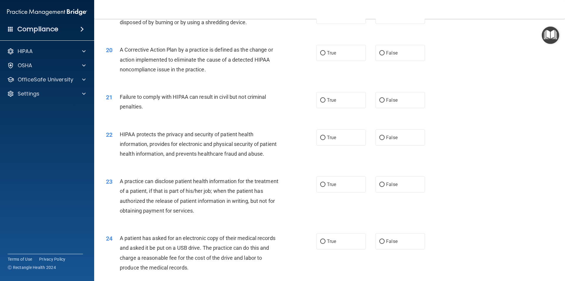
scroll to position [795, 0]
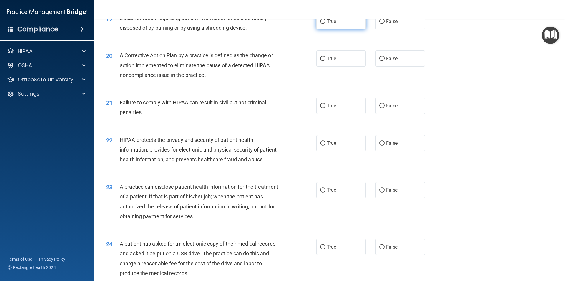
click at [329, 24] on span "True" at bounding box center [331, 22] width 9 height 6
click at [326, 24] on input "True" at bounding box center [322, 21] width 5 height 4
radio input "true"
click at [323, 61] on input "True" at bounding box center [322, 59] width 5 height 4
radio input "true"
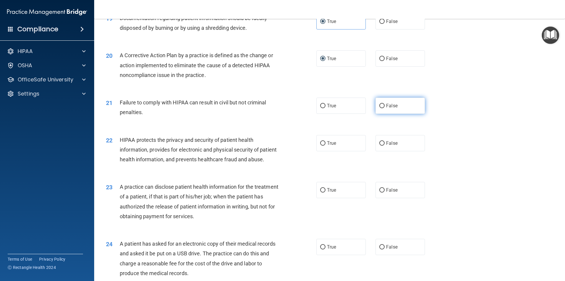
click at [386, 108] on span "False" at bounding box center [391, 106] width 11 height 6
click at [385, 108] on input "False" at bounding box center [381, 106] width 5 height 4
radio input "true"
click at [339, 151] on label "True" at bounding box center [340, 143] width 49 height 16
click at [326, 145] on input "True" at bounding box center [322, 143] width 5 height 4
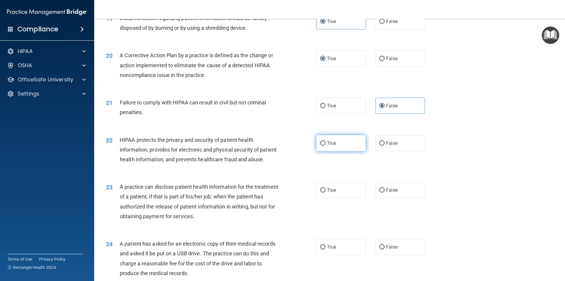
radio input "true"
click at [392, 193] on span "False" at bounding box center [391, 190] width 11 height 6
click at [385, 192] on input "False" at bounding box center [381, 190] width 5 height 4
radio input "true"
click at [326, 255] on label "True" at bounding box center [340, 246] width 49 height 16
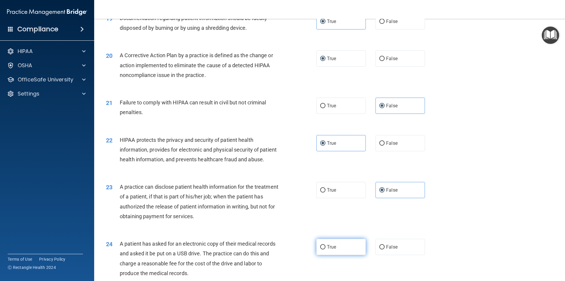
click at [326, 249] on input "True" at bounding box center [322, 247] width 5 height 4
radio input "true"
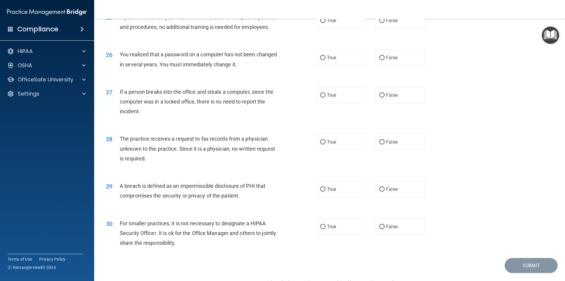
scroll to position [1083, 0]
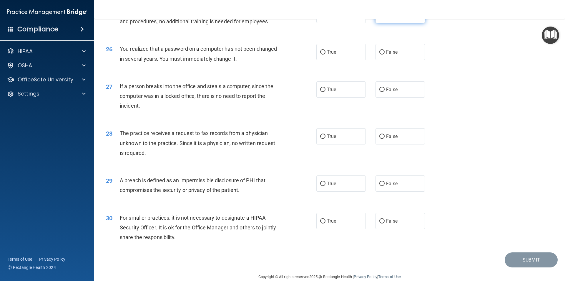
click at [392, 23] on label "False" at bounding box center [400, 15] width 49 height 16
click at [385, 17] on input "False" at bounding box center [381, 15] width 5 height 4
radio input "true"
click at [336, 60] on label "True" at bounding box center [340, 52] width 49 height 16
click at [326, 54] on input "True" at bounding box center [322, 52] width 5 height 4
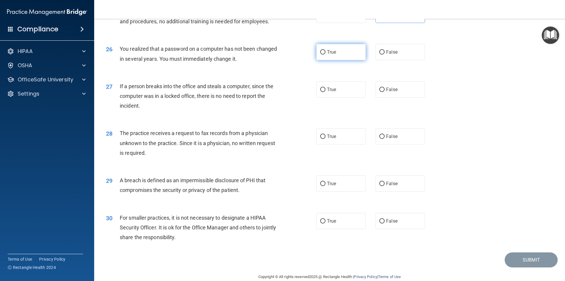
radio input "true"
click at [399, 97] on label "False" at bounding box center [400, 89] width 49 height 16
click at [385, 92] on input "False" at bounding box center [381, 89] width 5 height 4
radio input "true"
click at [393, 144] on label "False" at bounding box center [400, 136] width 49 height 16
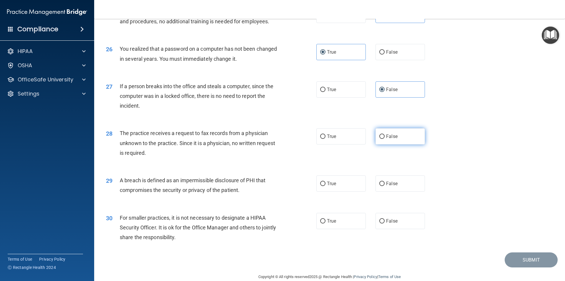
click at [385, 139] on input "False" at bounding box center [381, 136] width 5 height 4
radio input "true"
click at [325, 191] on label "True" at bounding box center [340, 183] width 49 height 16
click at [325, 186] on input "True" at bounding box center [322, 183] width 5 height 4
radio input "true"
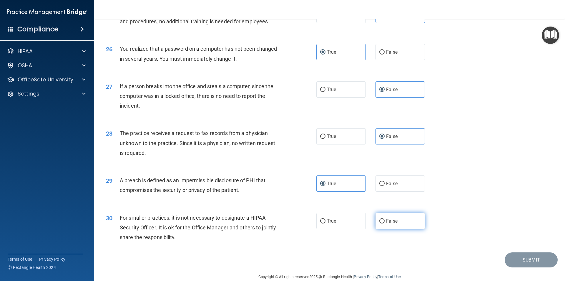
click at [392, 223] on span "False" at bounding box center [391, 221] width 11 height 6
click at [385, 223] on input "False" at bounding box center [381, 221] width 5 height 4
radio input "true"
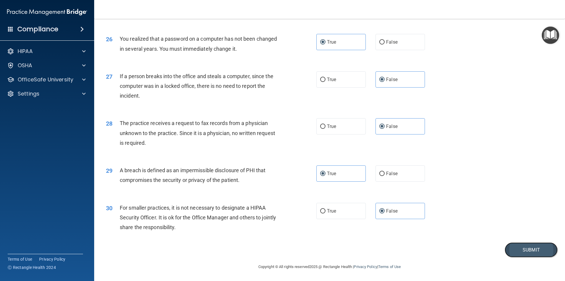
click at [539, 256] on button "Submit" at bounding box center [531, 249] width 53 height 15
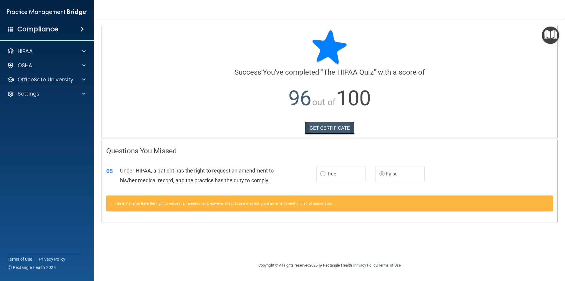
click at [334, 131] on link "GET CERTIFICATE" at bounding box center [330, 127] width 50 height 13
click at [47, 78] on p "OfficeSafe University" at bounding box center [46, 79] width 56 height 7
click at [53, 99] on link "HIPAA Training" at bounding box center [40, 94] width 93 height 12
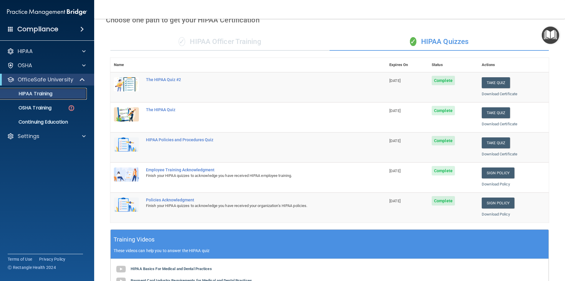
scroll to position [29, 0]
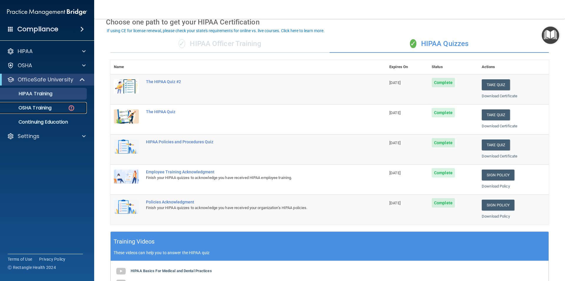
click at [37, 110] on p "OSHA Training" at bounding box center [28, 108] width 48 height 6
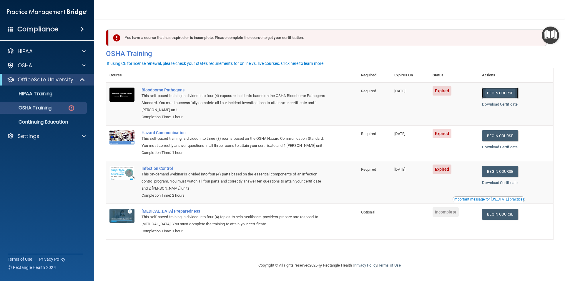
click at [517, 95] on link "Begin Course" at bounding box center [500, 92] width 36 height 11
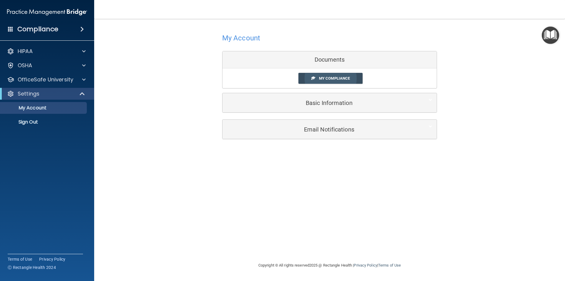
click at [332, 81] on link "My Compliance" at bounding box center [331, 78] width 64 height 11
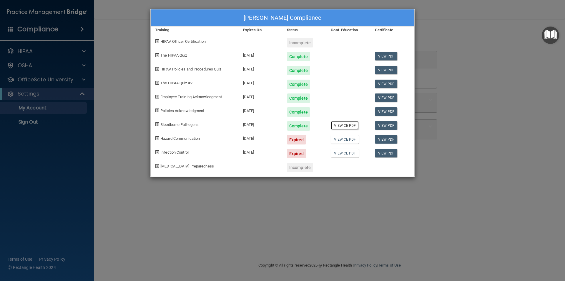
click at [342, 127] on link "View CE PDF" at bounding box center [345, 125] width 28 height 9
click at [457, 44] on div "Darren A Thompson's Compliance Training Expires On Status Cont. Education Certi…" at bounding box center [282, 140] width 565 height 281
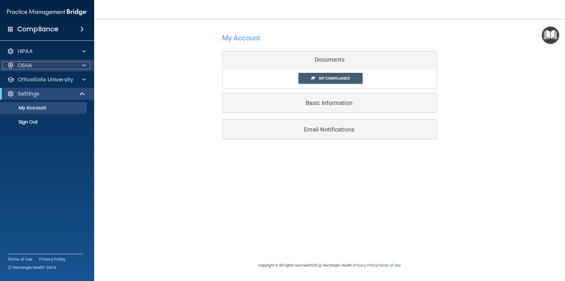
click at [40, 66] on div "OSHA" at bounding box center [39, 65] width 73 height 7
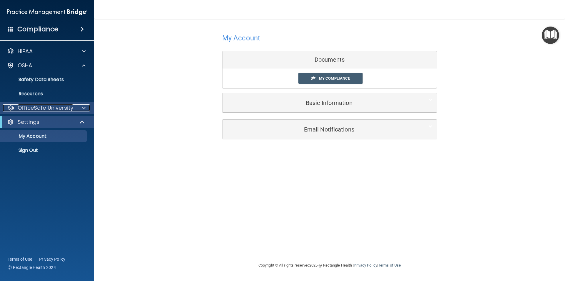
click at [39, 105] on p "OfficeSafe University" at bounding box center [46, 107] width 56 height 7
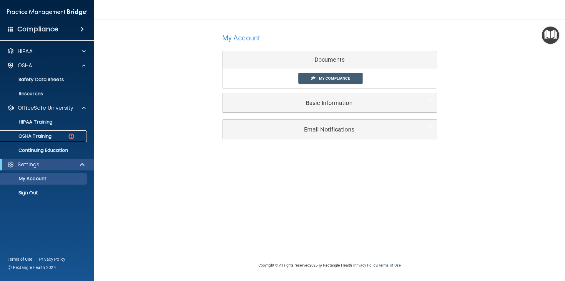
click at [38, 134] on p "OSHA Training" at bounding box center [28, 136] width 48 height 6
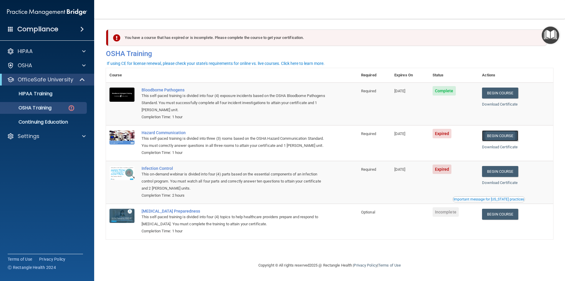
click at [509, 137] on link "Begin Course" at bounding box center [500, 135] width 36 height 11
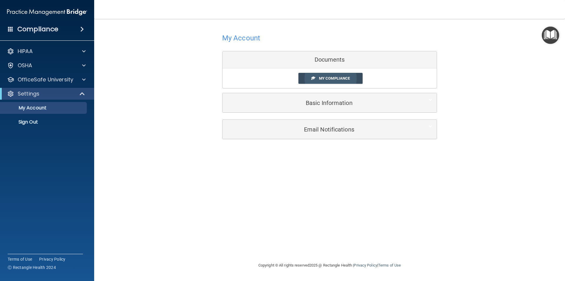
click at [349, 82] on link "My Compliance" at bounding box center [331, 78] width 64 height 11
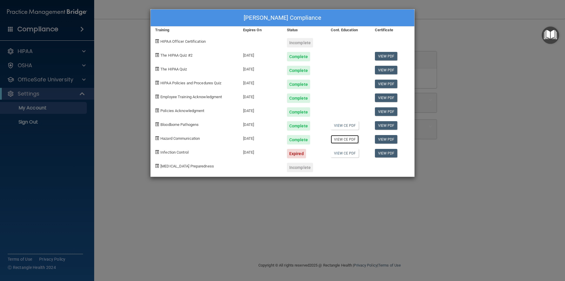
click at [349, 137] on link "View CE PDF" at bounding box center [345, 139] width 28 height 9
